Goal: Find specific page/section: Find specific page/section

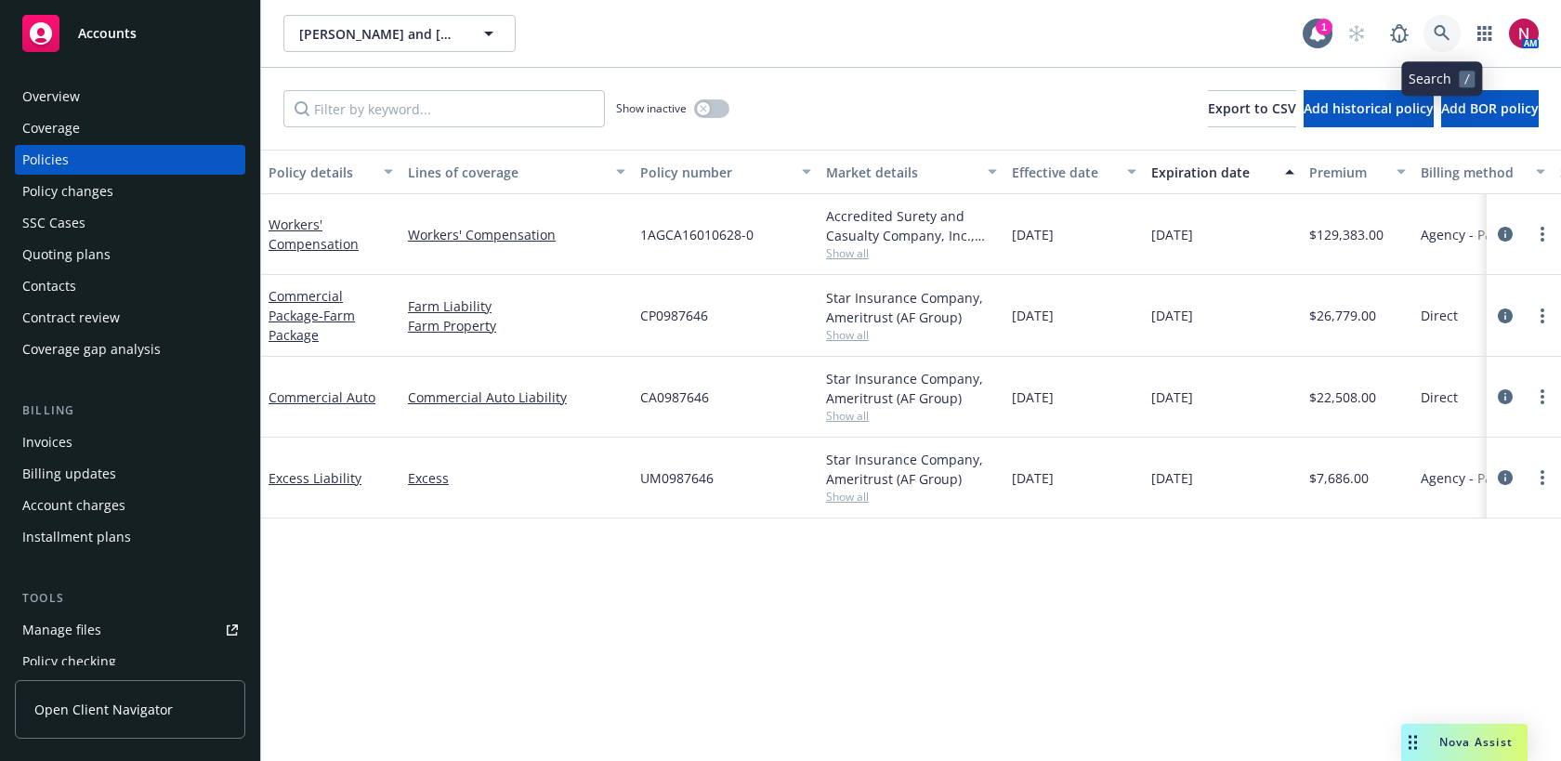
click at [1435, 36] on icon at bounding box center [1442, 33] width 17 height 17
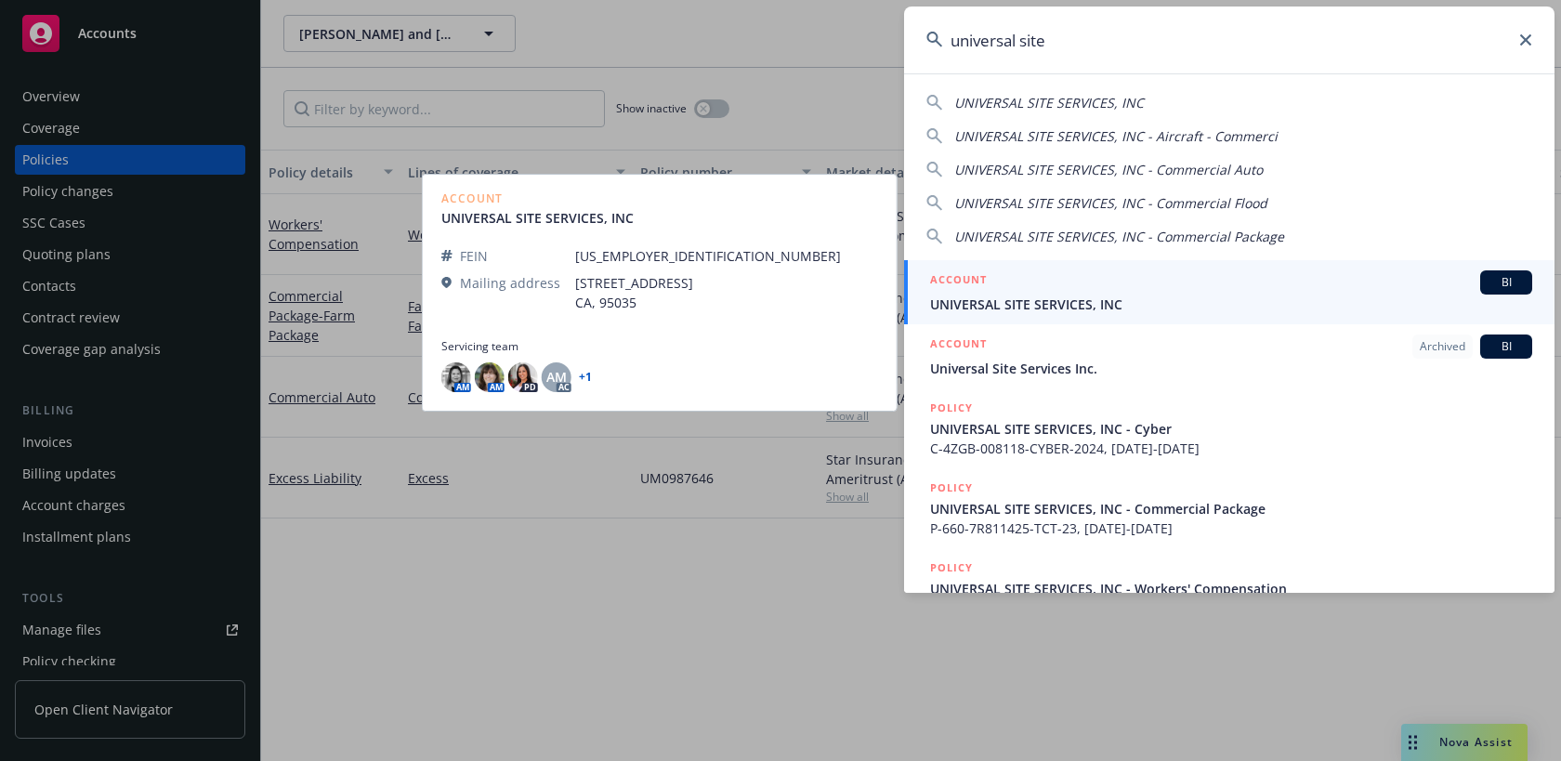
type input "universal site"
click at [1002, 309] on span "UNIVERSAL SITE SERVICES, INC" at bounding box center [1231, 305] width 602 height 20
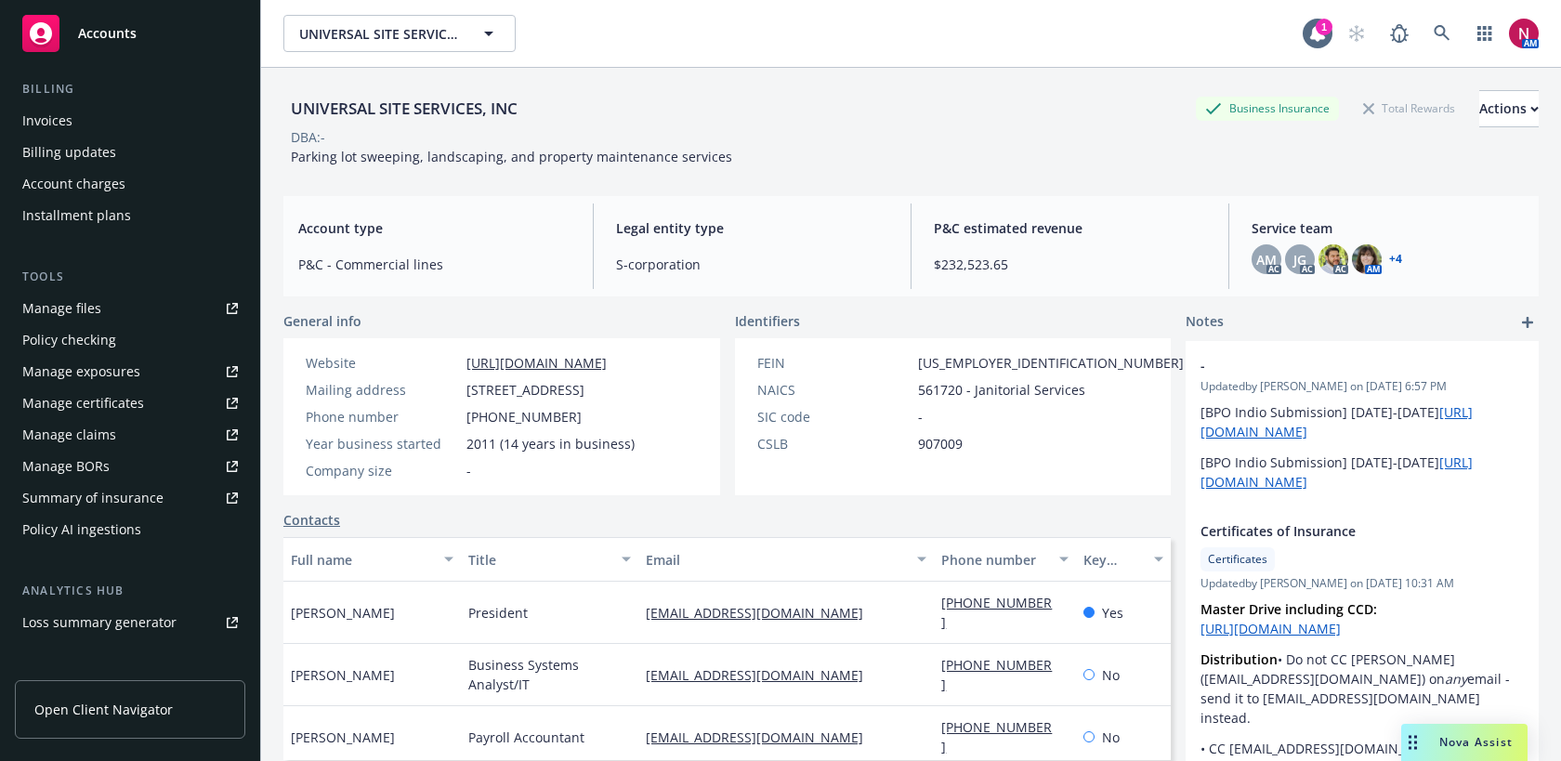
scroll to position [354, 0]
click at [103, 400] on div "Manage certificates" at bounding box center [83, 402] width 122 height 30
click at [1438, 32] on icon at bounding box center [1442, 33] width 17 height 17
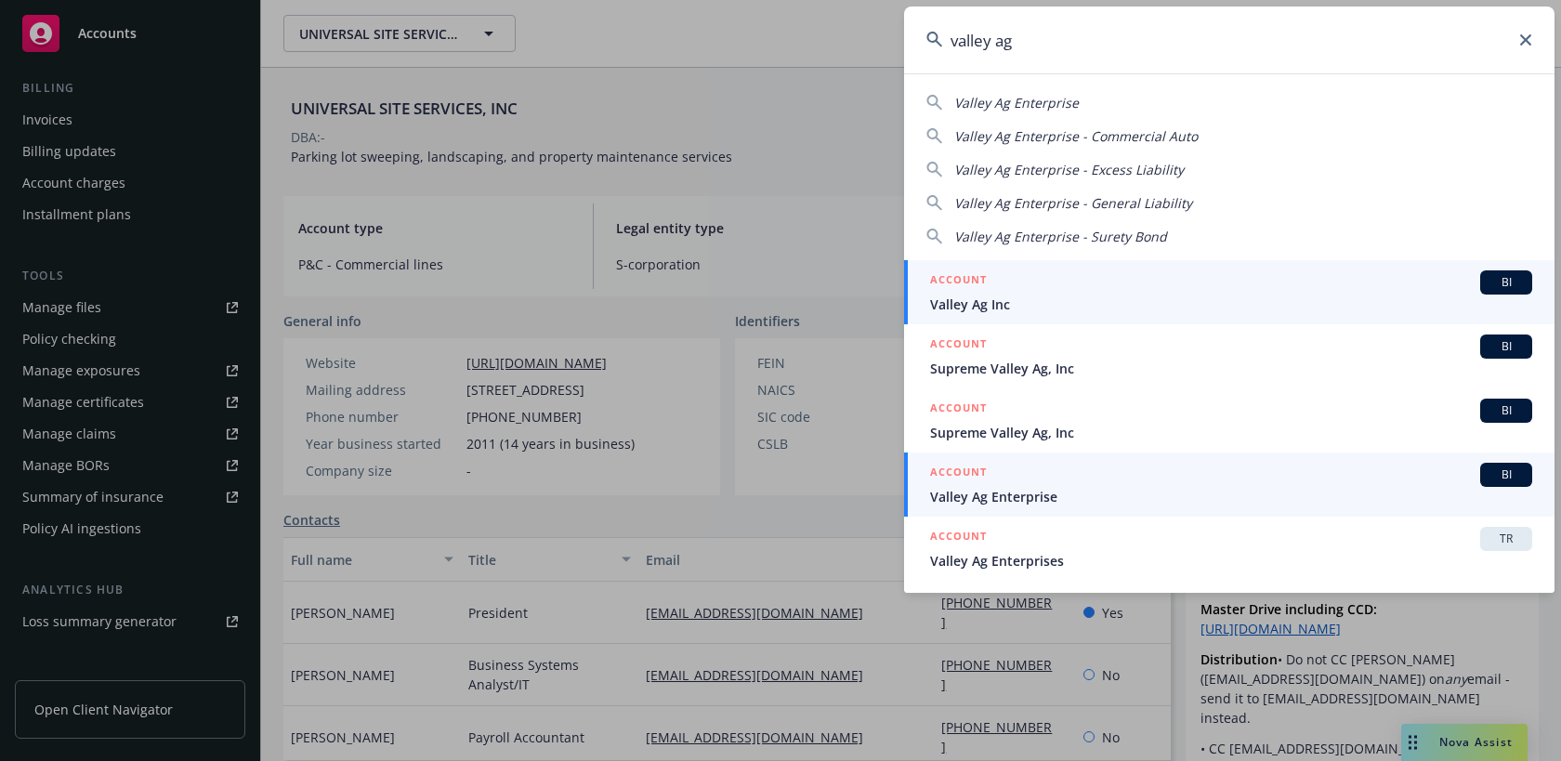
type input "valley ag"
click at [1099, 488] on span "Valley Ag Enterprise" at bounding box center [1231, 497] width 602 height 20
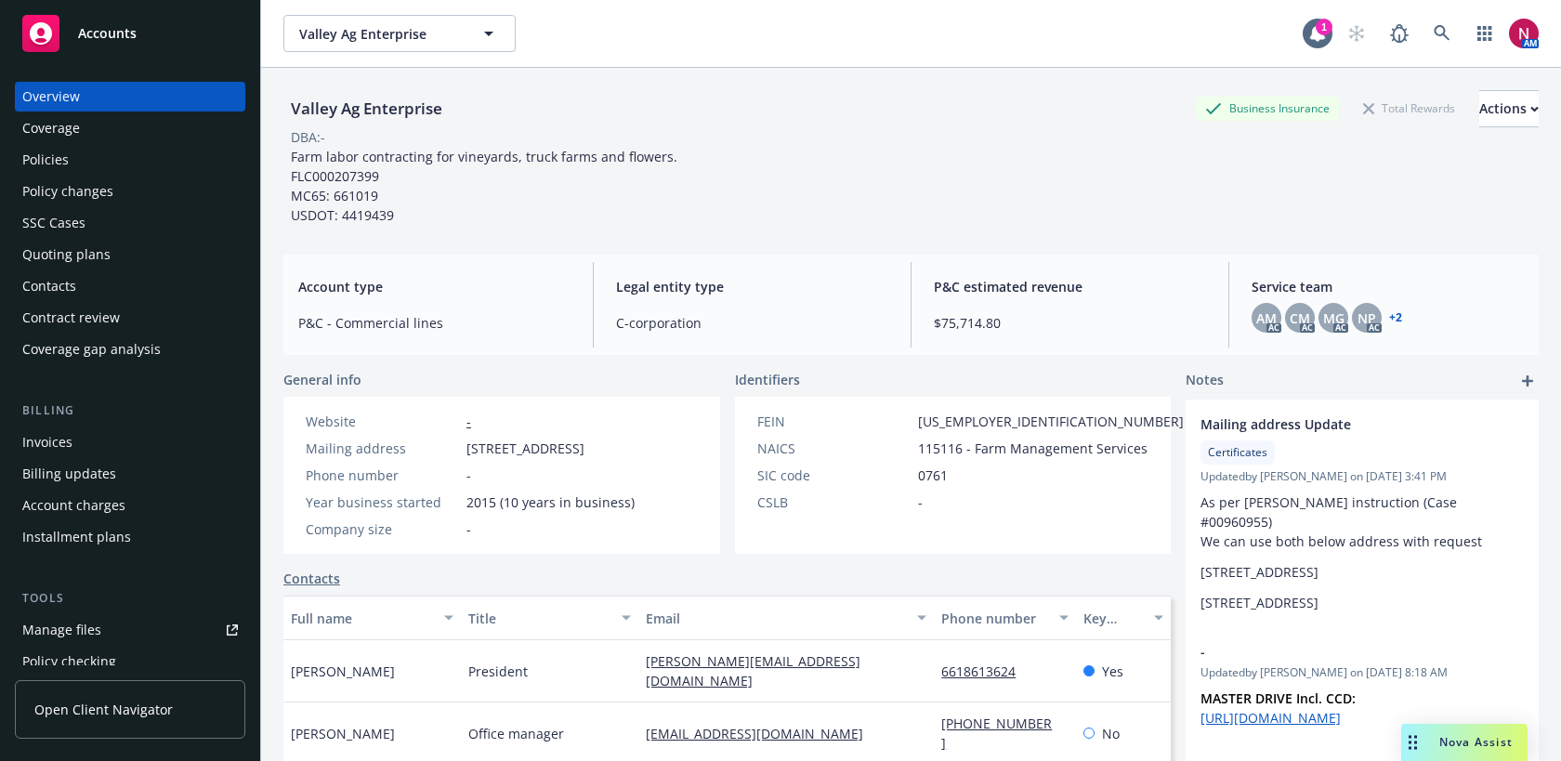
click at [133, 266] on div "Quoting plans" at bounding box center [130, 255] width 216 height 30
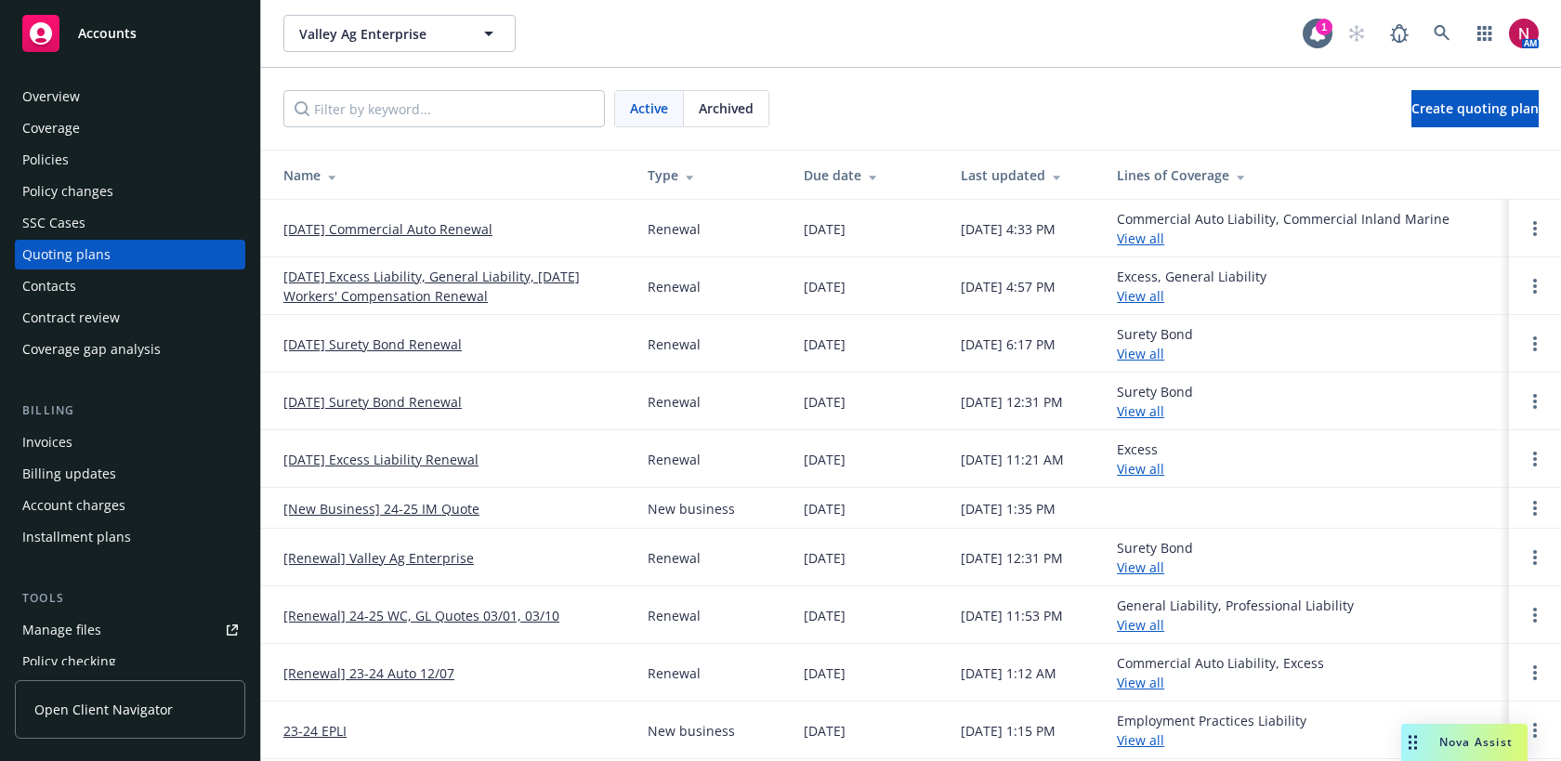
click at [377, 227] on link "12/07/25 Commercial Auto Renewal" at bounding box center [387, 229] width 209 height 20
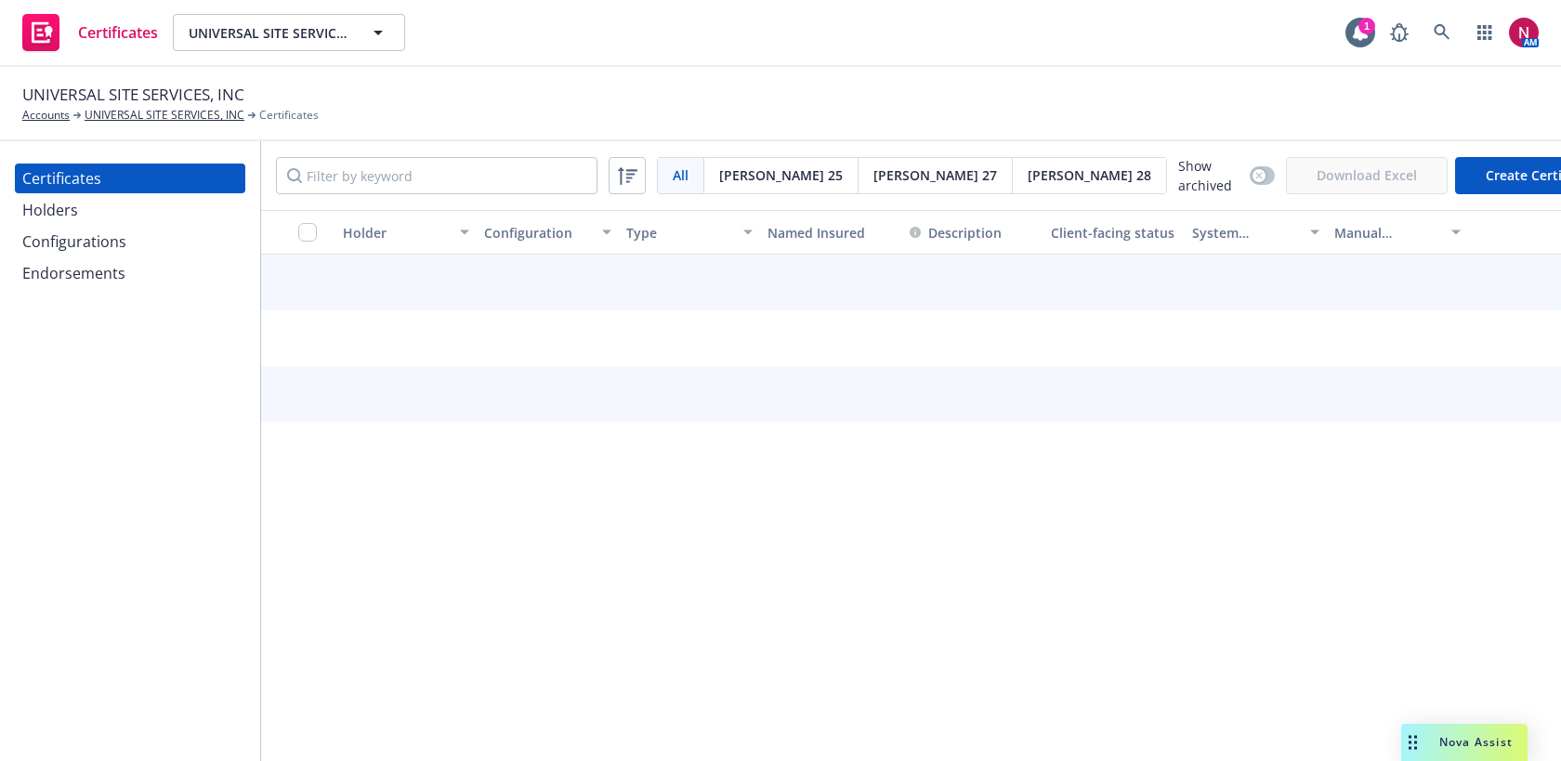
click at [131, 200] on div "Holders" at bounding box center [130, 210] width 216 height 30
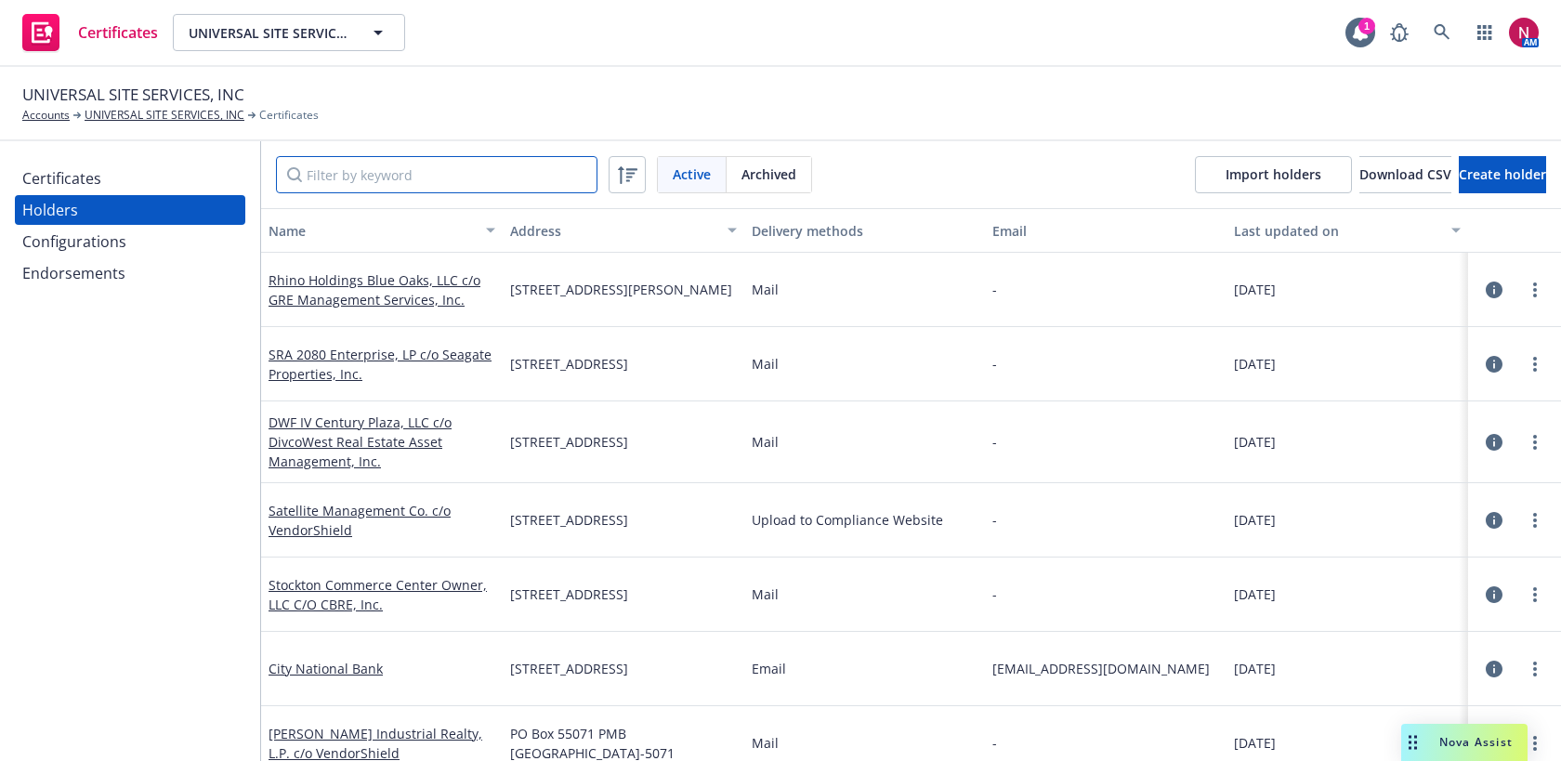
click at [385, 177] on input "Filter by keyword" at bounding box center [436, 174] width 321 height 37
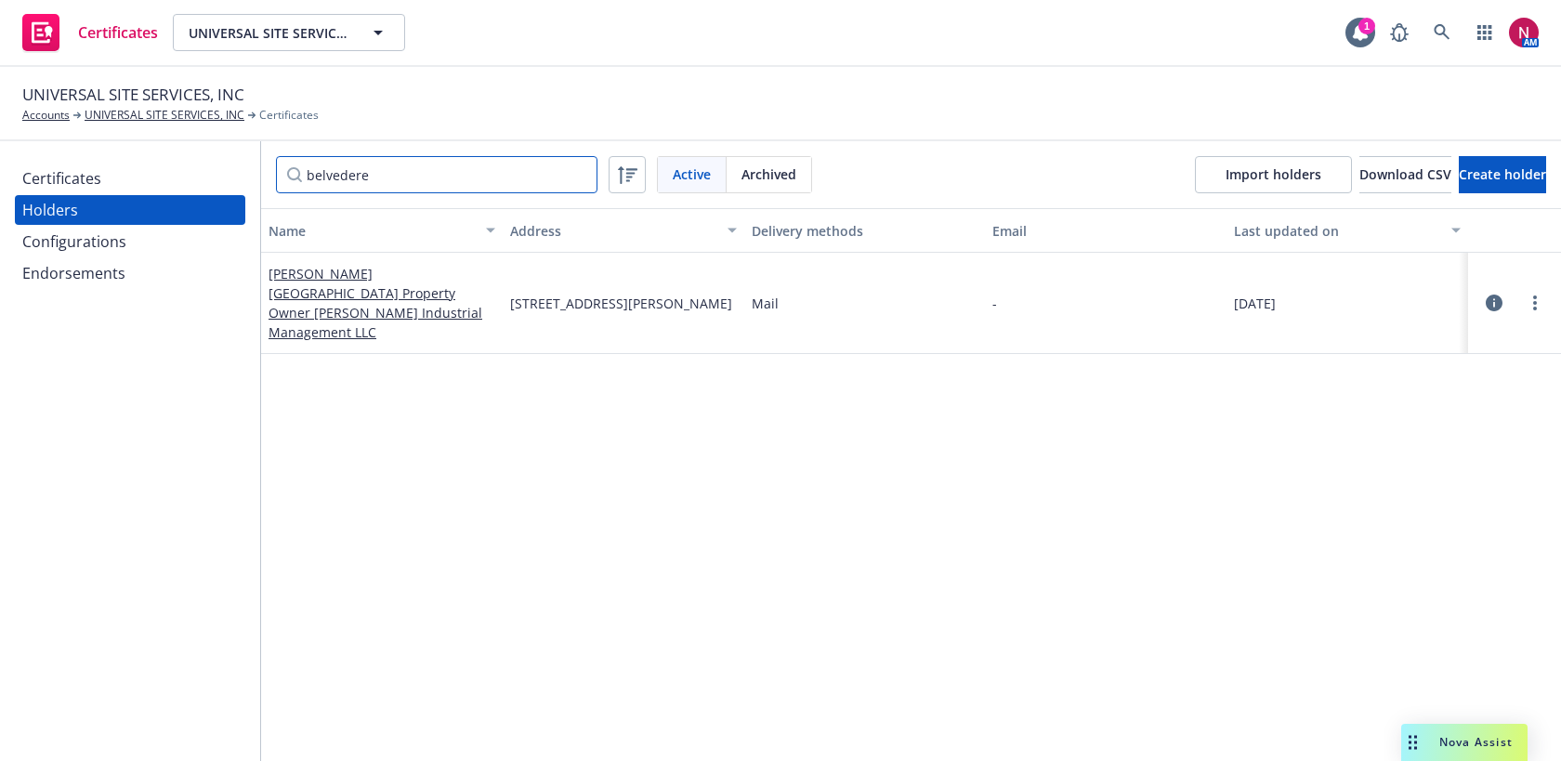
type input "belvedere"
